Goal: Transaction & Acquisition: Obtain resource

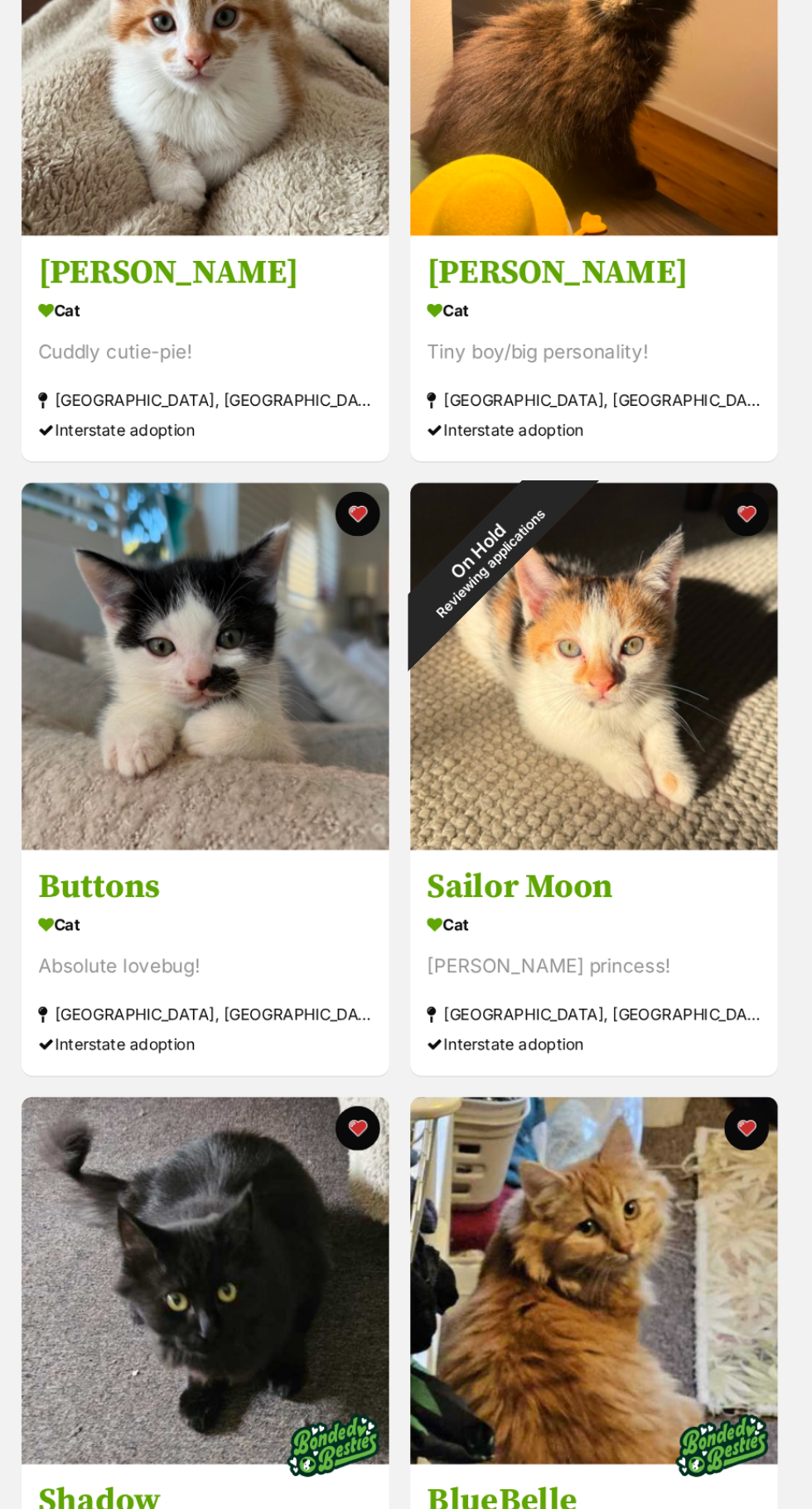
scroll to position [1139, 0]
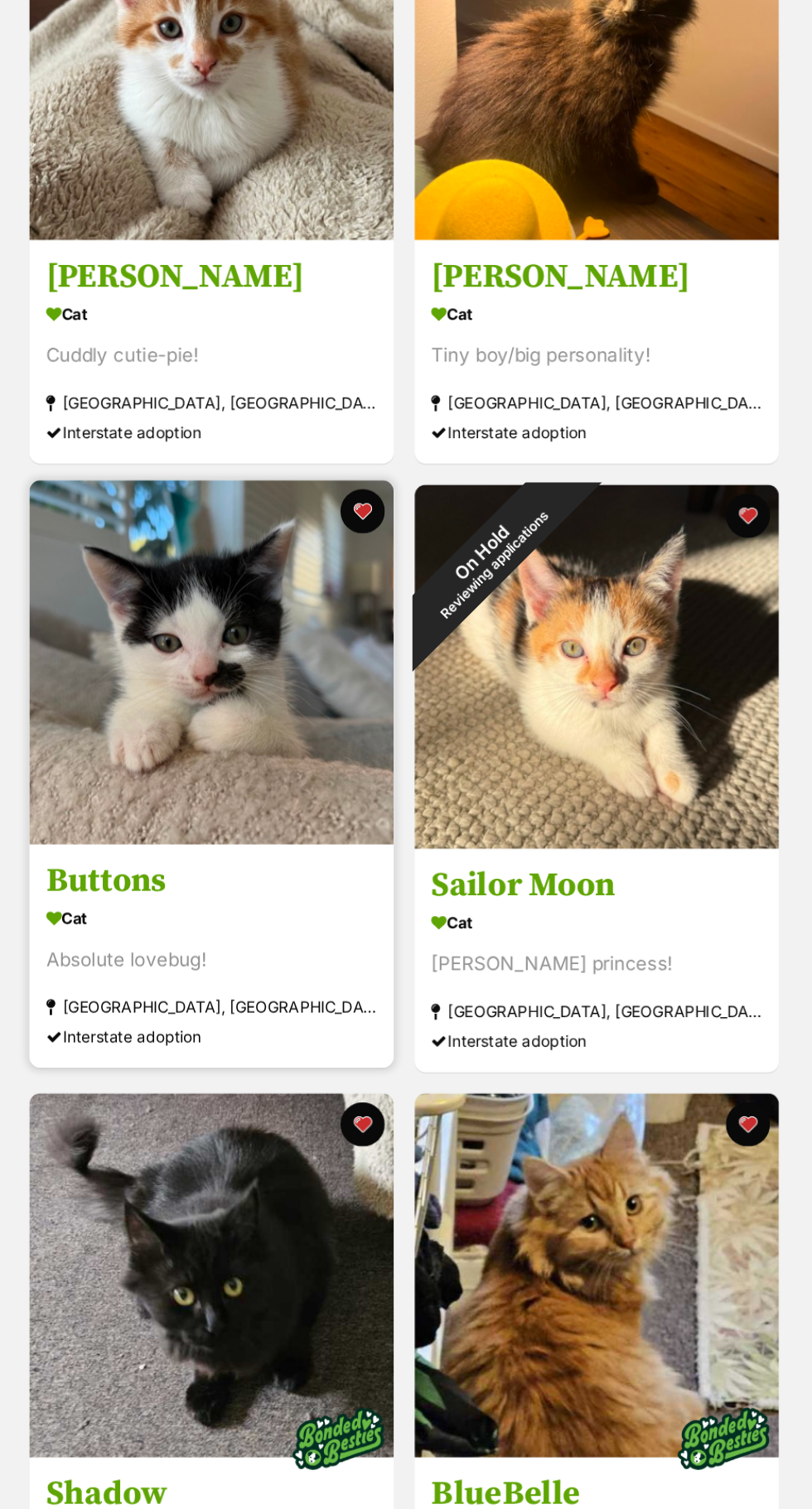
click at [420, 771] on img at bounding box center [361, 700] width 272 height 272
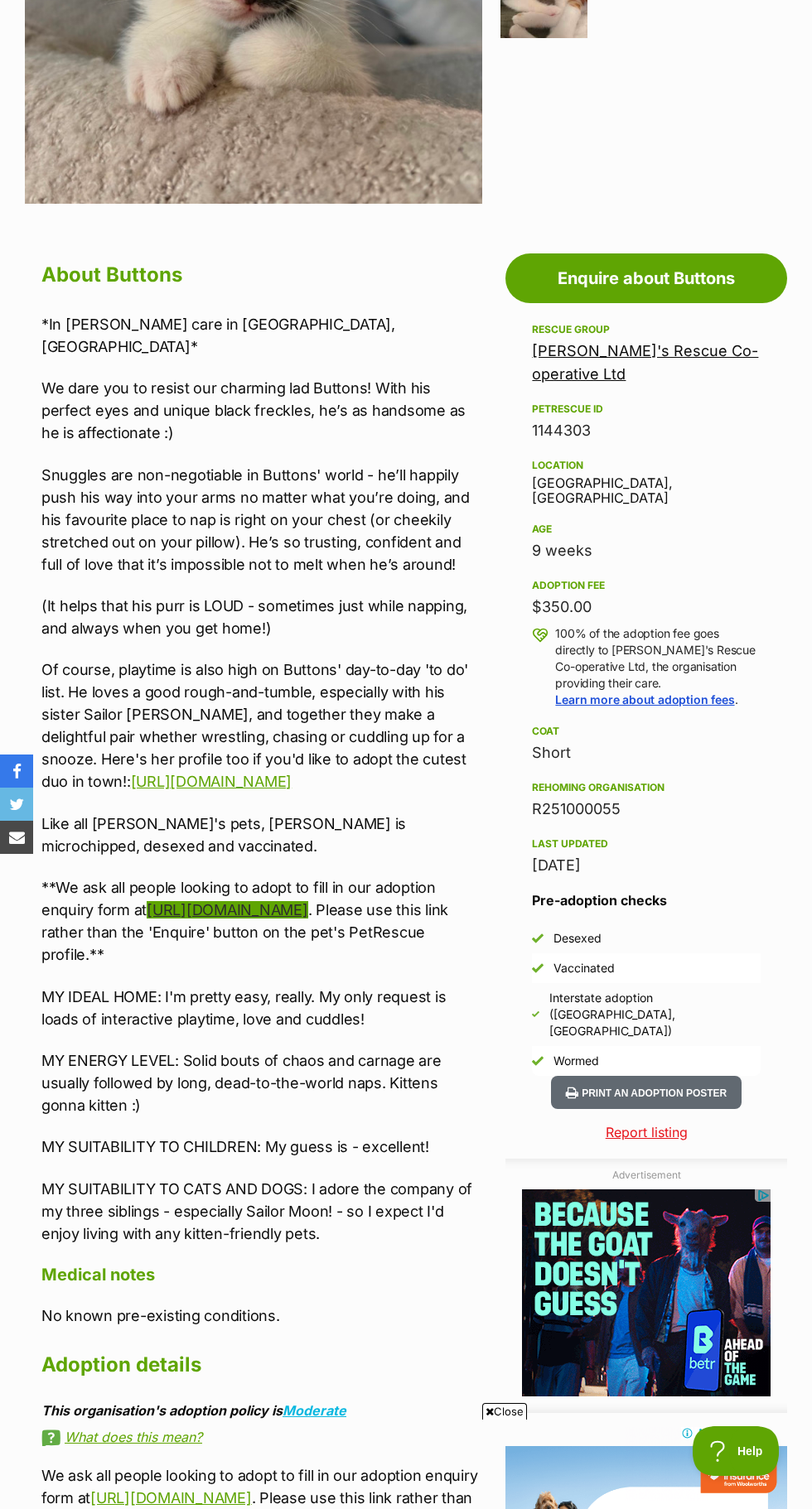
click at [307, 901] on link "https://form.jotform.co/92940837256870" at bounding box center [227, 910] width 160 height 17
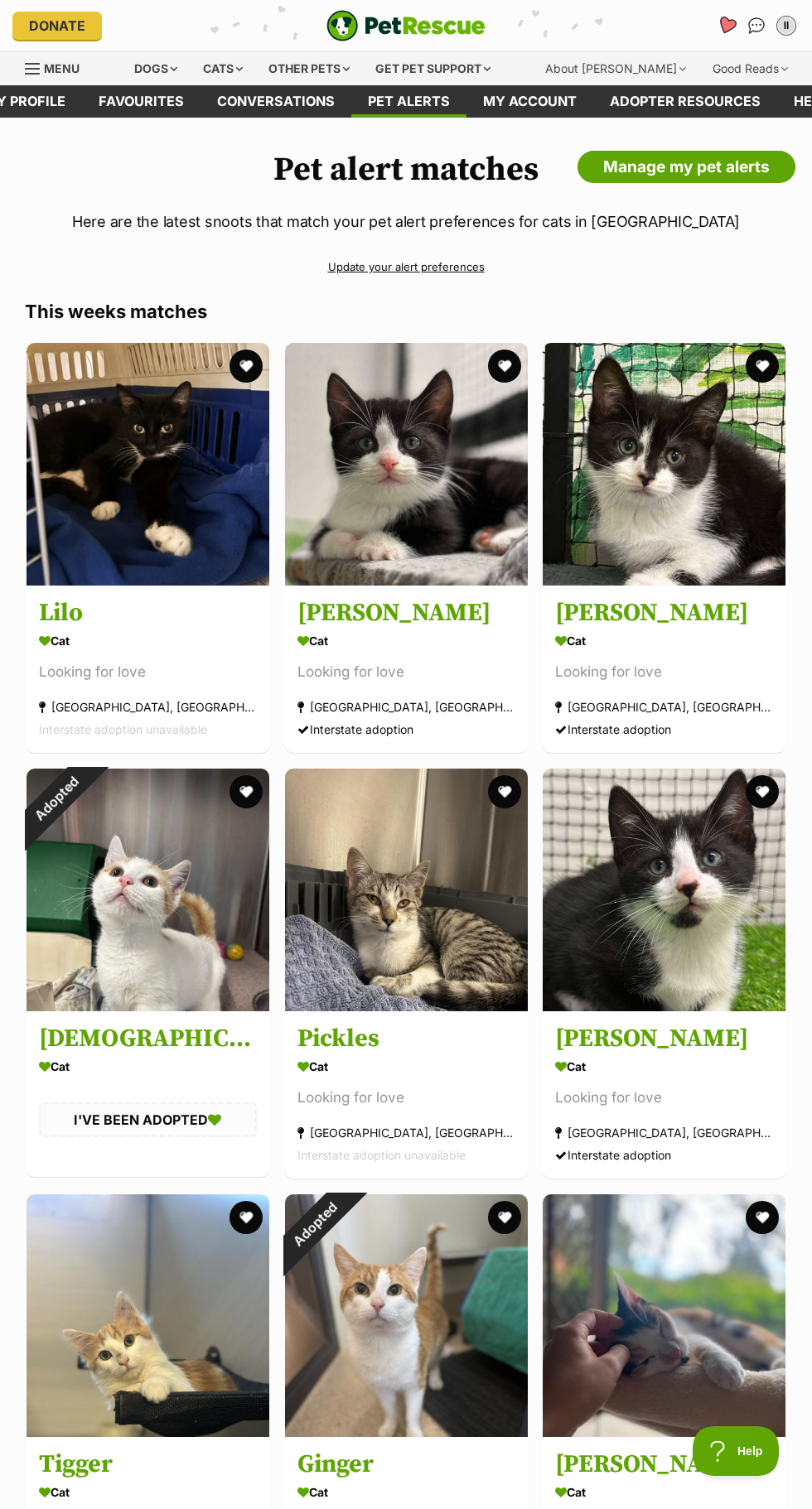
click at [726, 25] on icon "Favourites" at bounding box center [726, 24] width 20 height 19
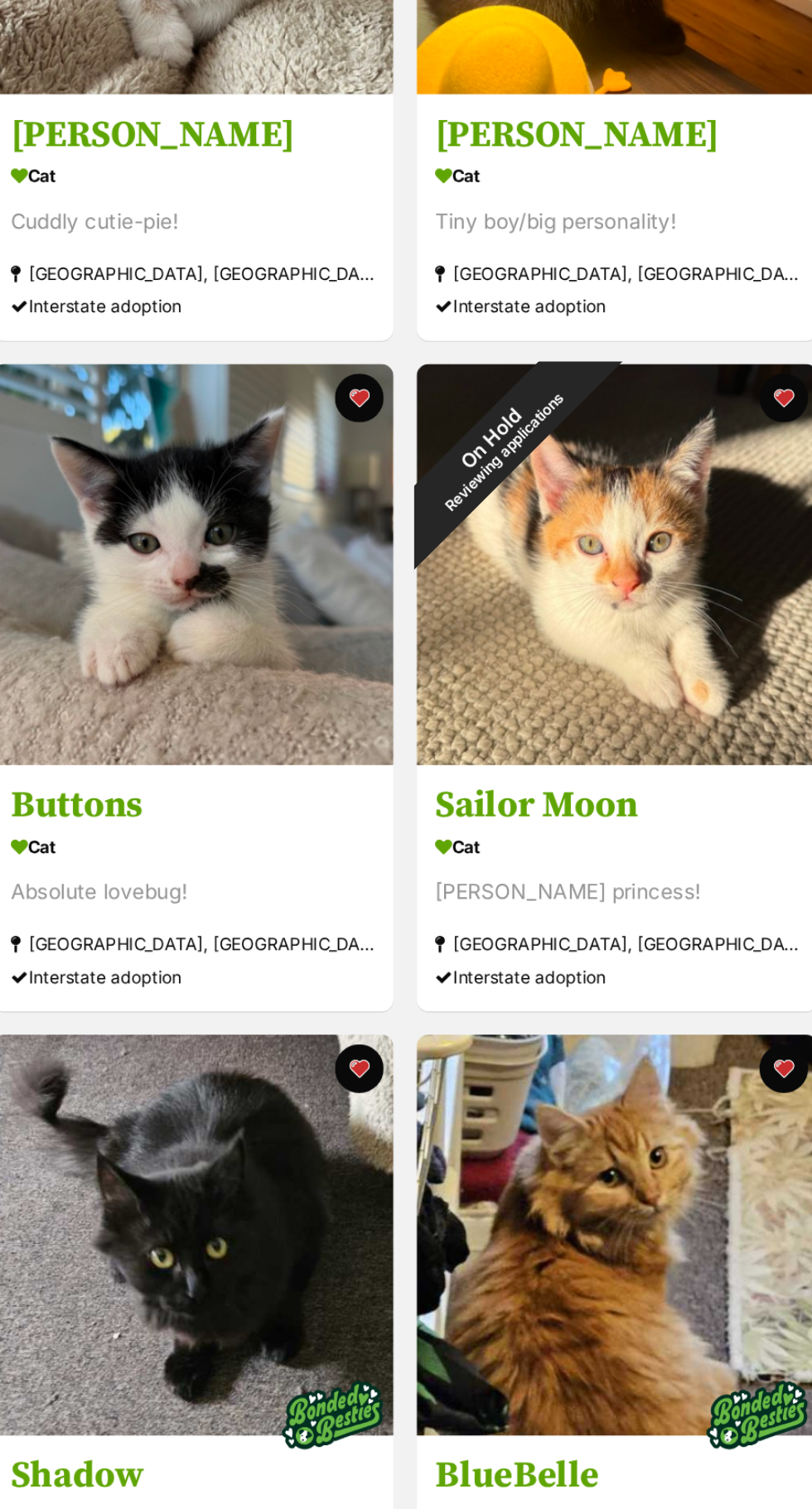
scroll to position [1318, 0]
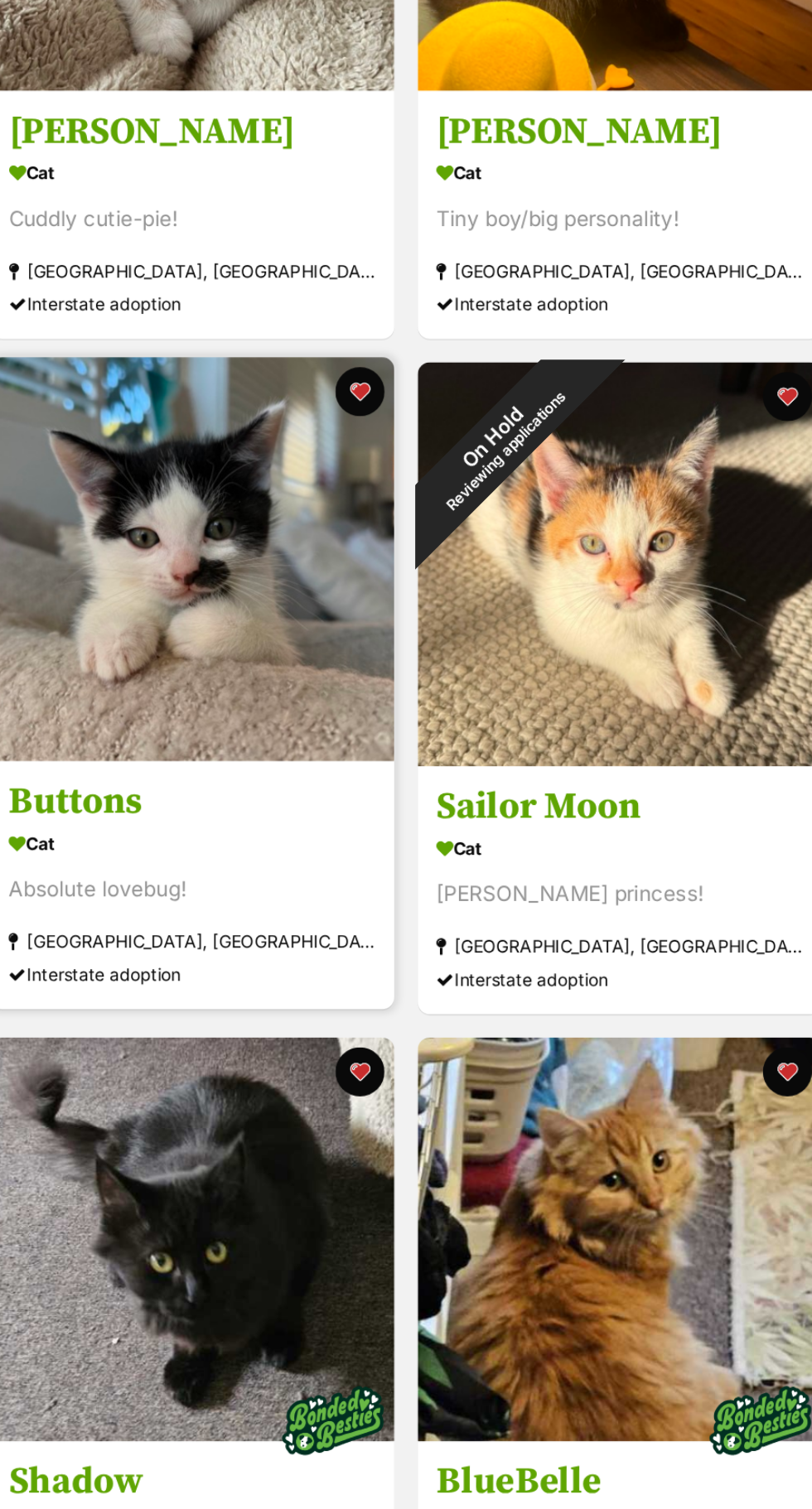
click at [472, 591] on img at bounding box center [361, 520] width 272 height 272
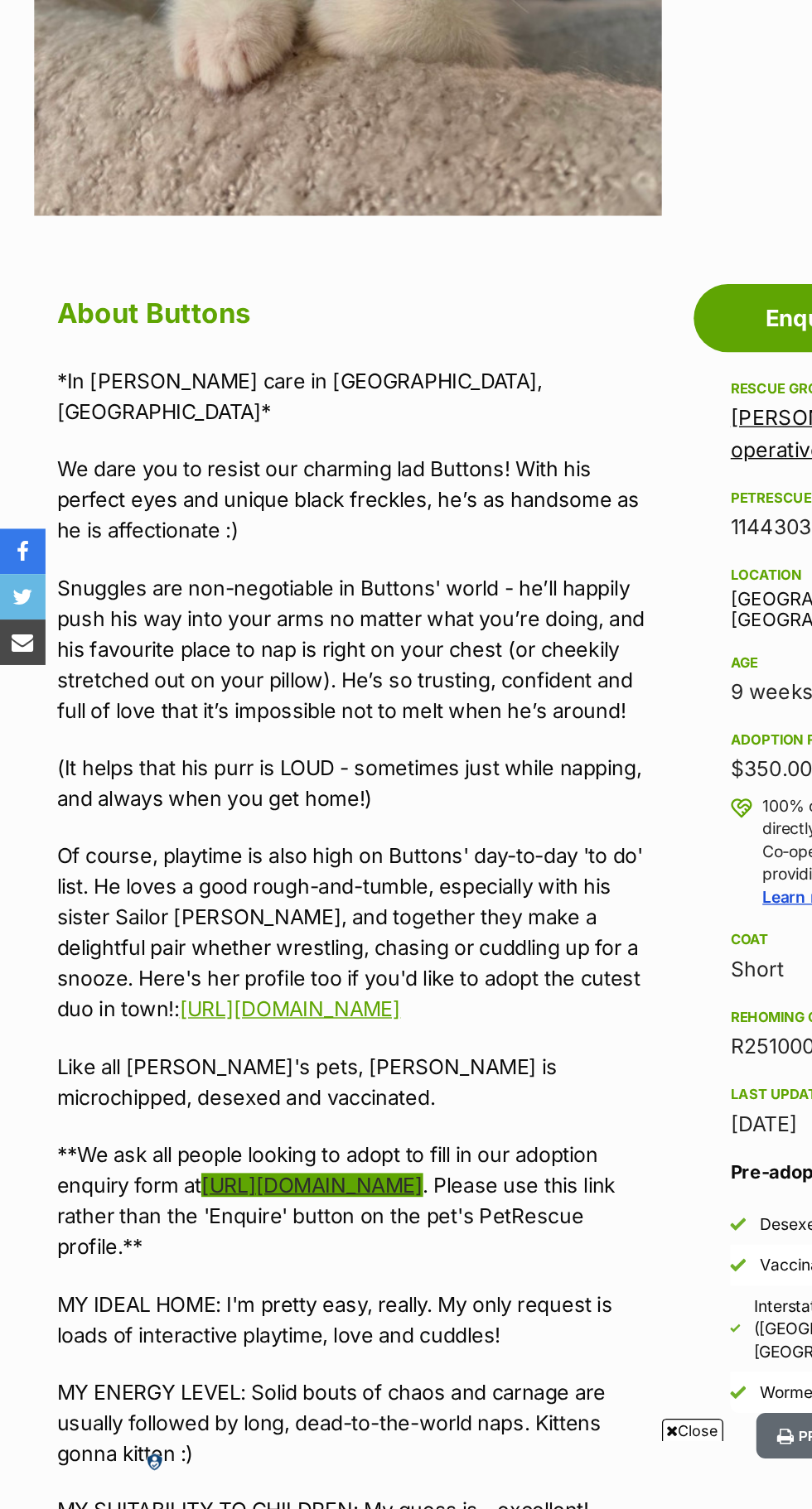
click at [307, 1224] on link "https://form.jotform.co/92940837256870" at bounding box center [227, 1232] width 160 height 17
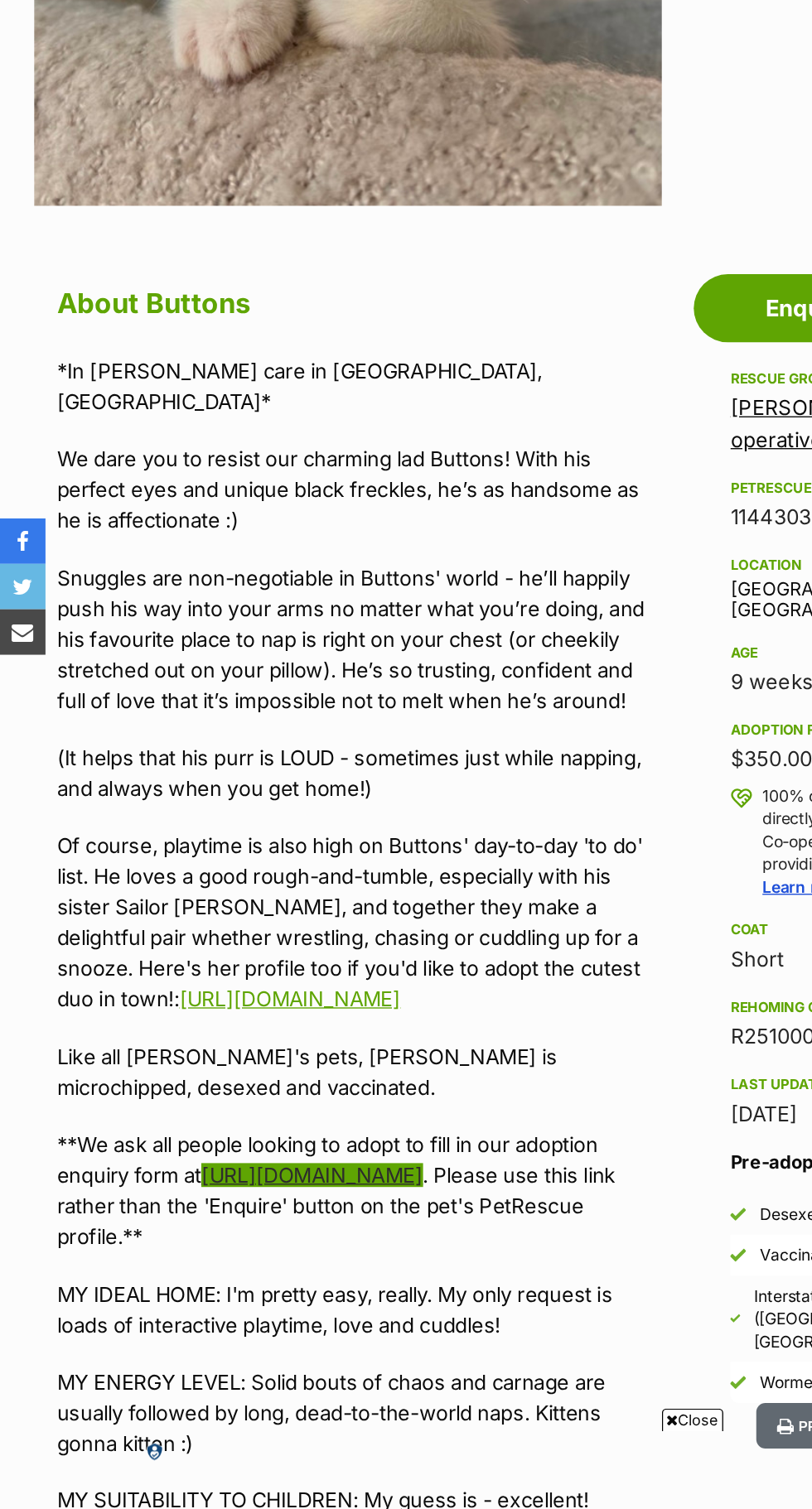
scroll to position [326, 0]
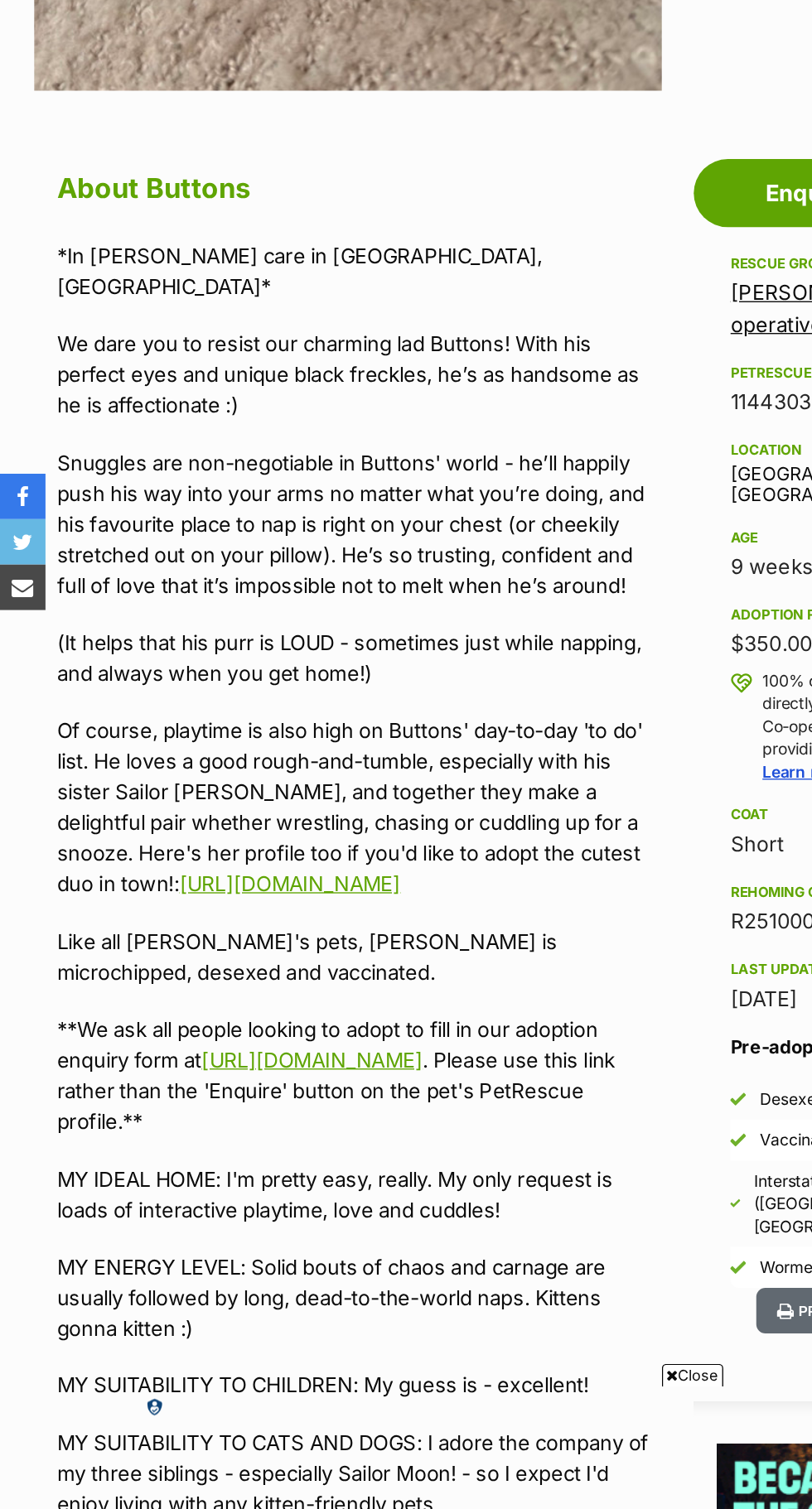
click at [546, 645] on link "Maggie's Rescue Co-operative Ltd" at bounding box center [644, 634] width 226 height 41
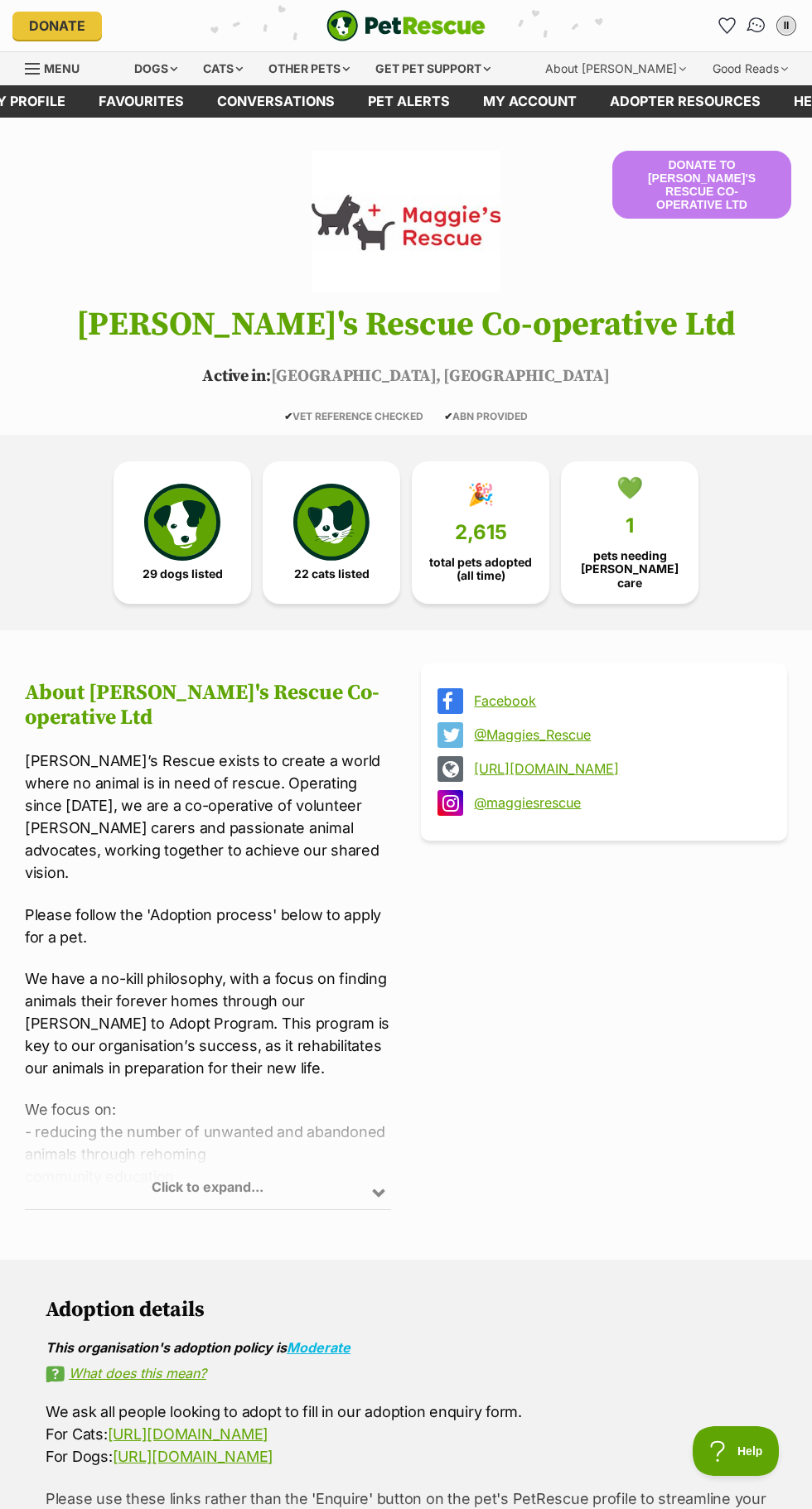
click at [756, 25] on img "Conversations" at bounding box center [756, 26] width 23 height 22
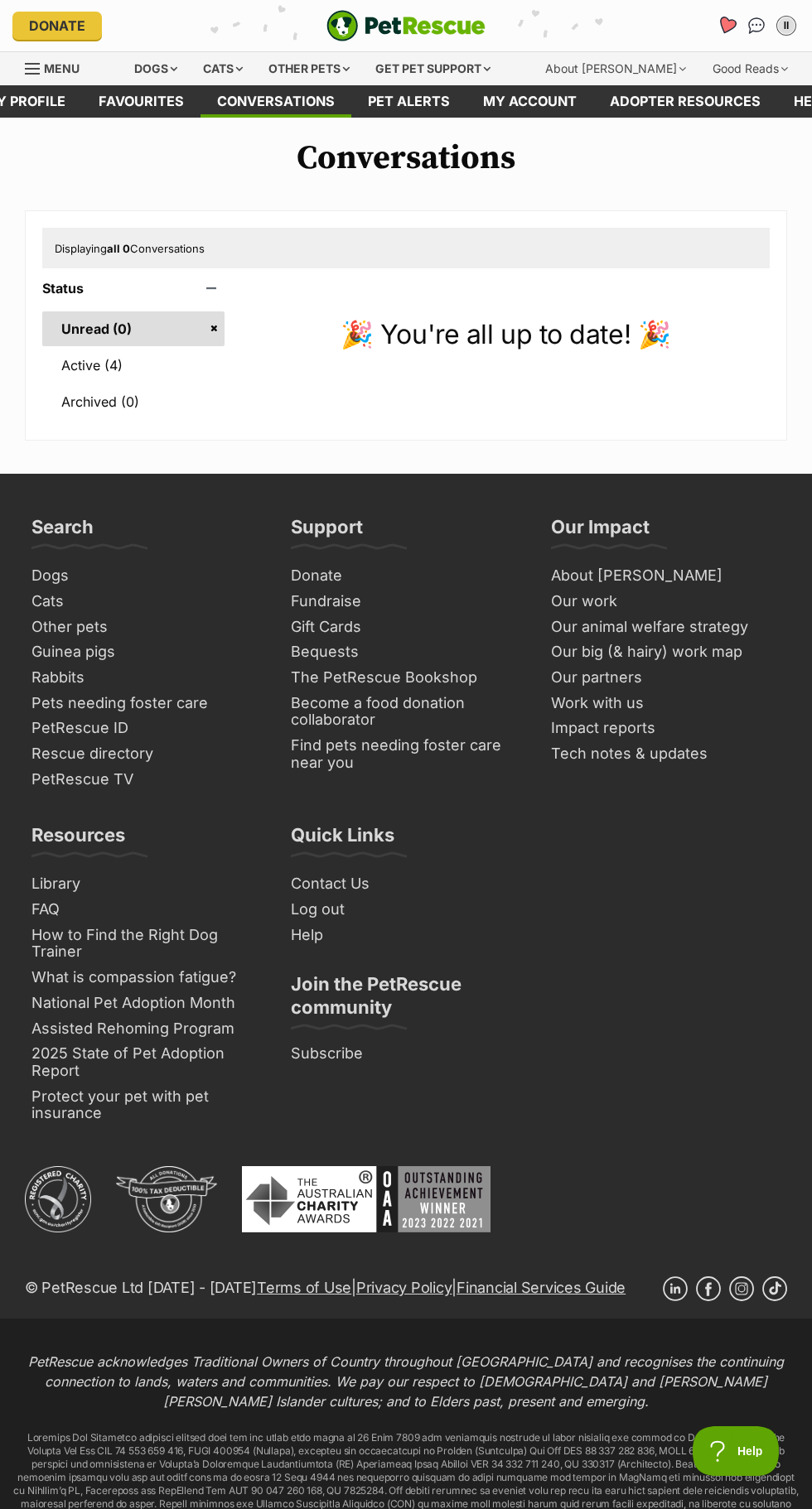
click at [724, 25] on icon "Favourites" at bounding box center [726, 24] width 20 height 19
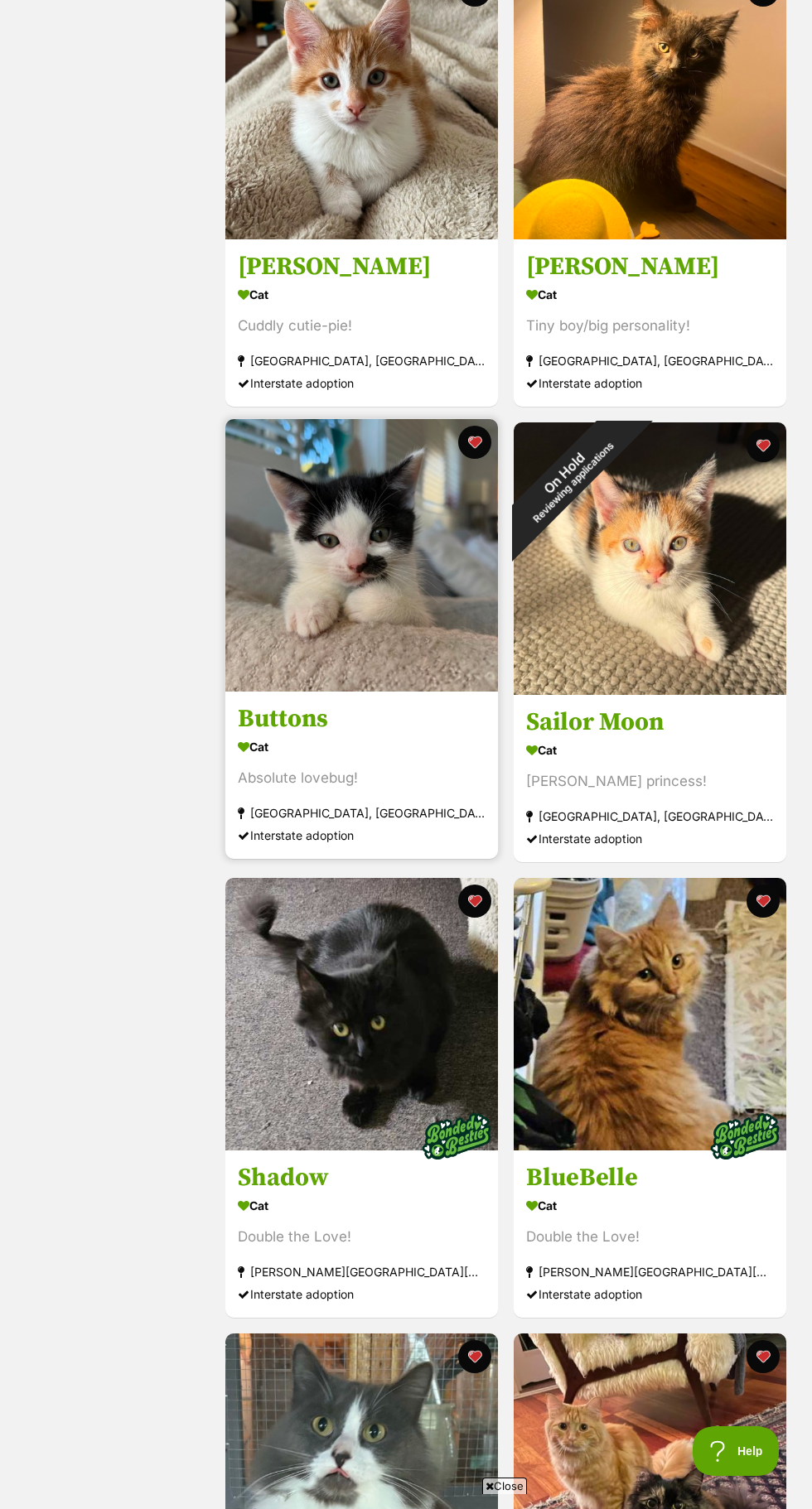
click at [293, 645] on img at bounding box center [361, 555] width 272 height 272
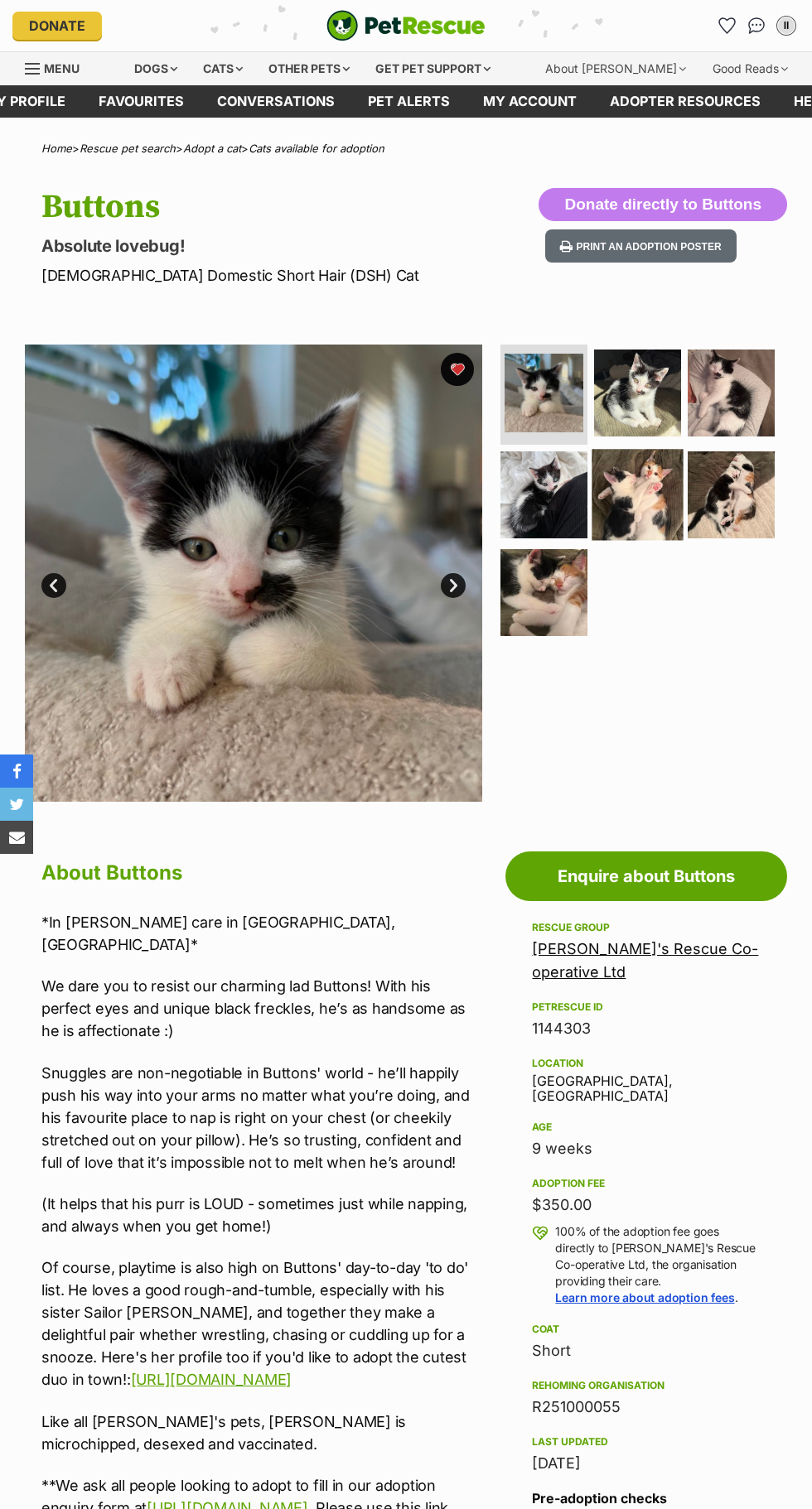
click at [677, 475] on img at bounding box center [637, 495] width 91 height 91
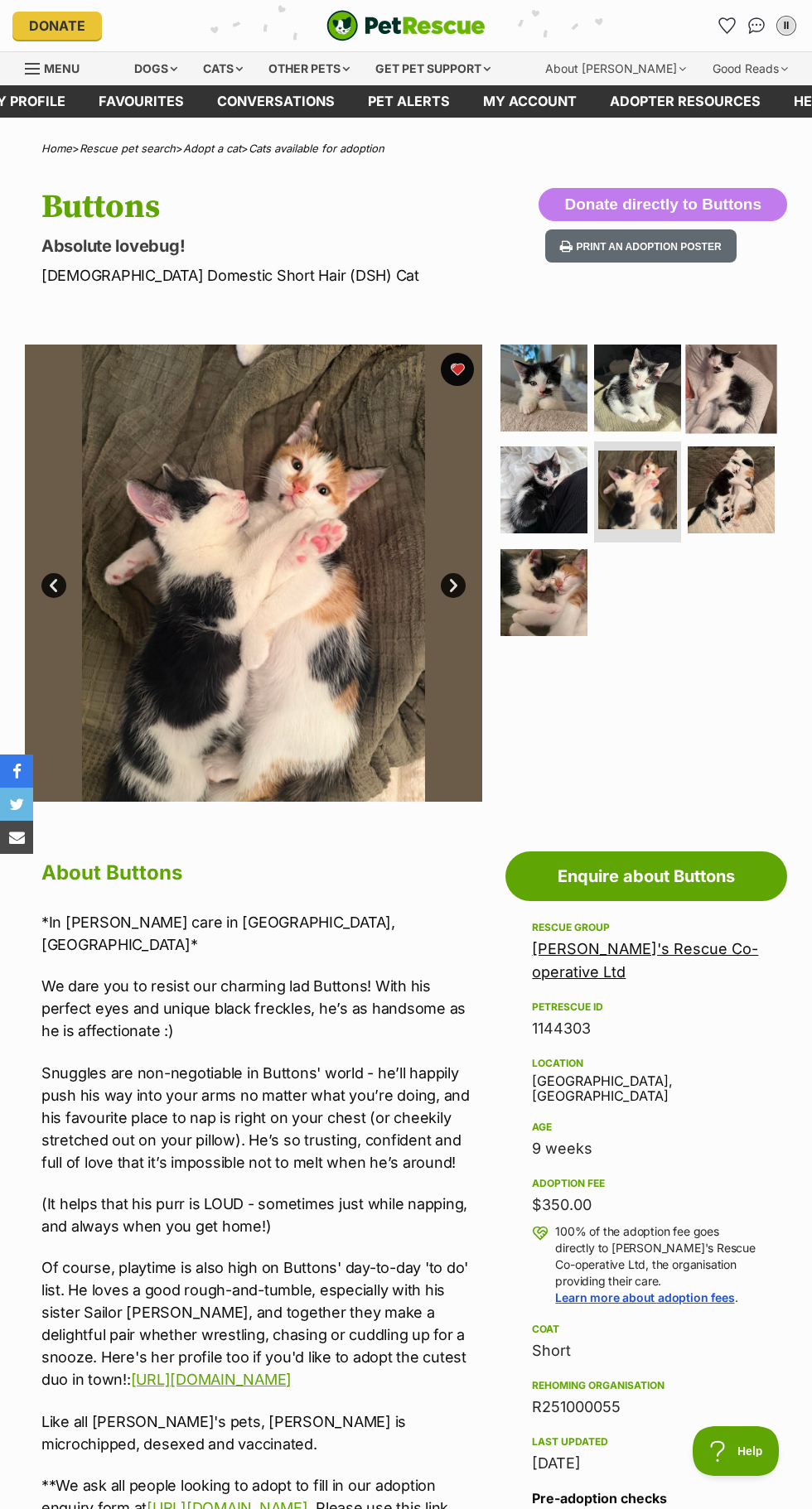
click at [754, 373] on img at bounding box center [731, 388] width 91 height 91
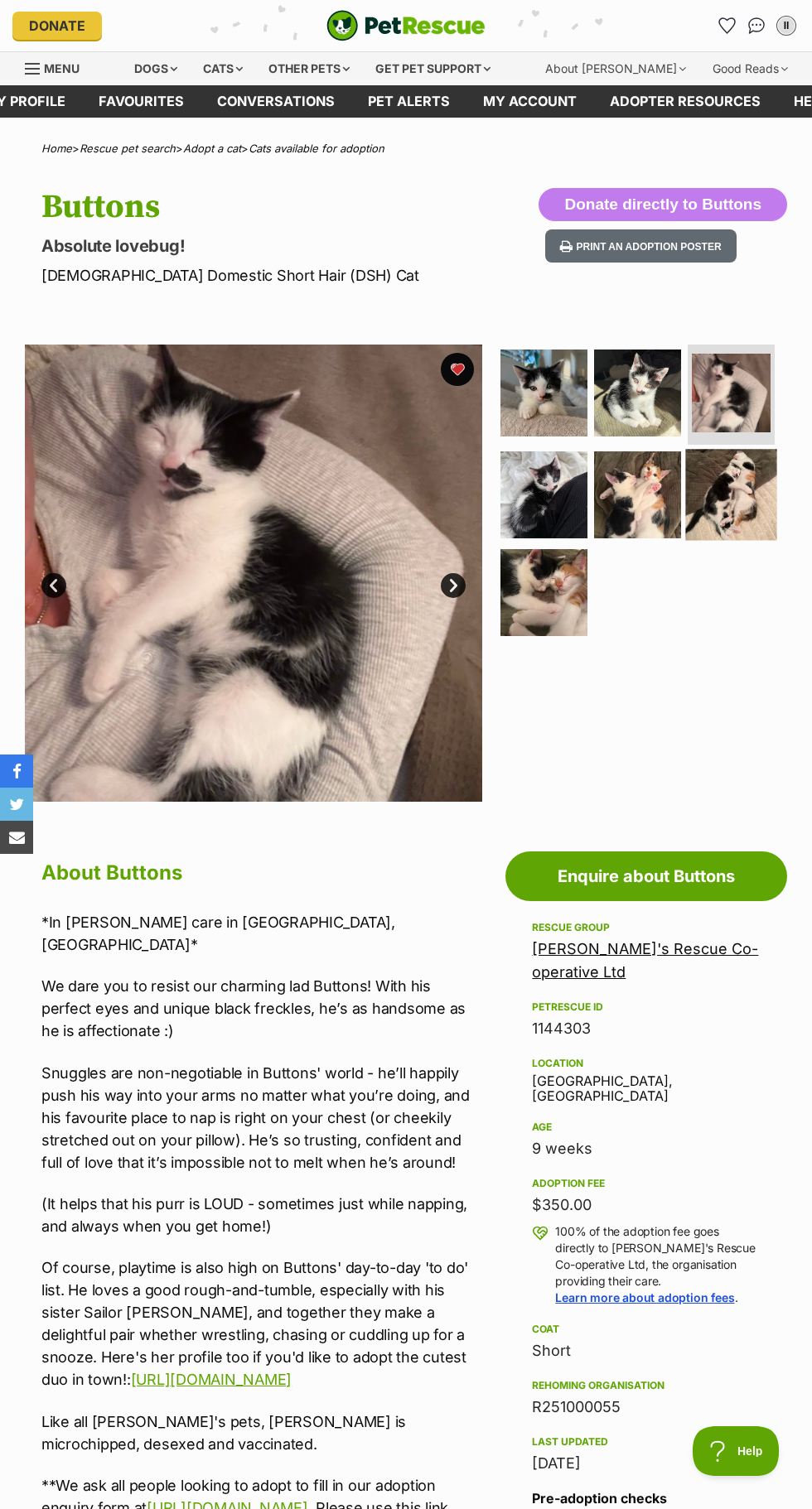
click at [745, 469] on img at bounding box center [731, 495] width 91 height 91
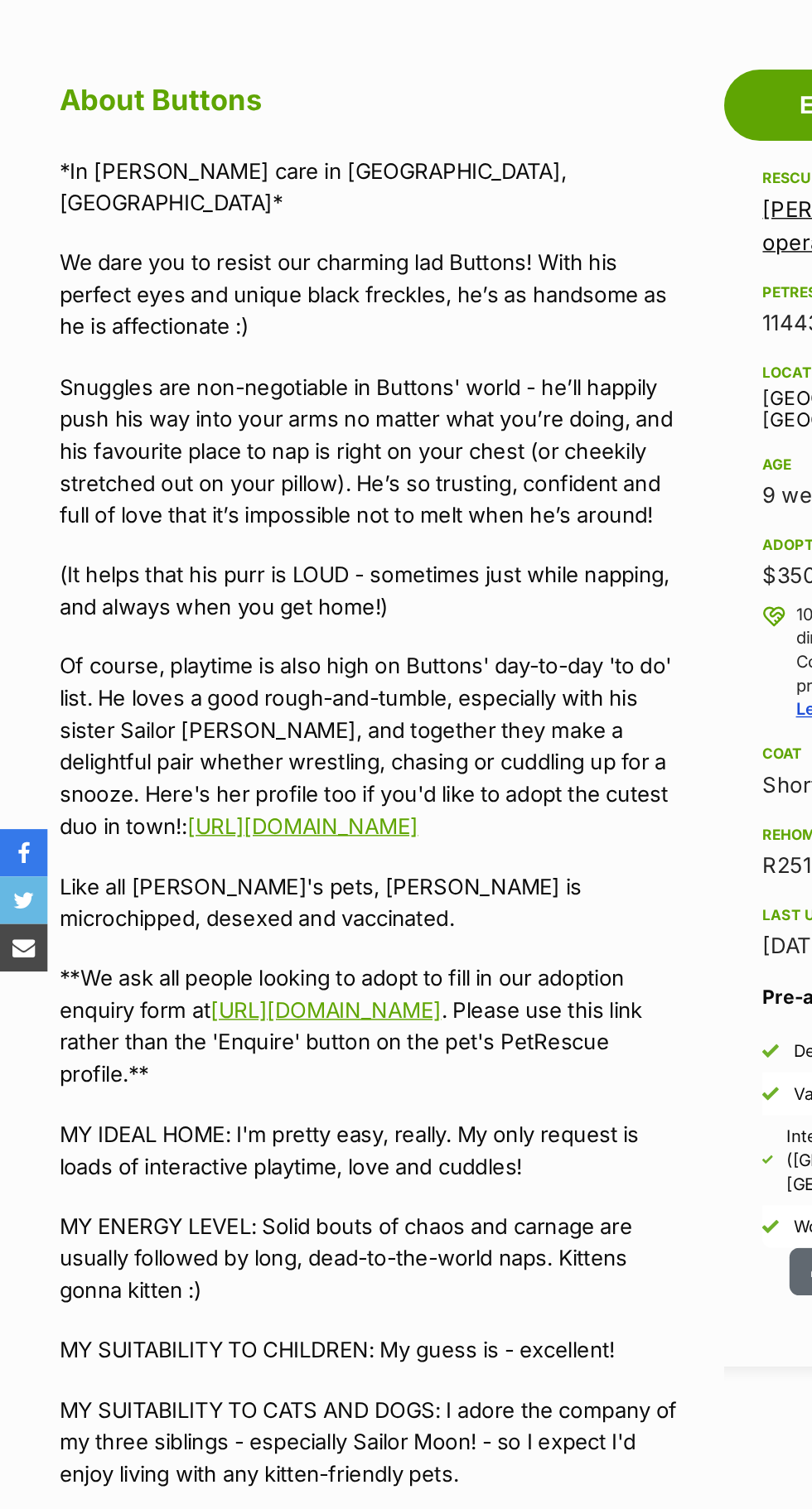
scroll to position [627, 0]
